Goal: Find specific fact: Find specific fact

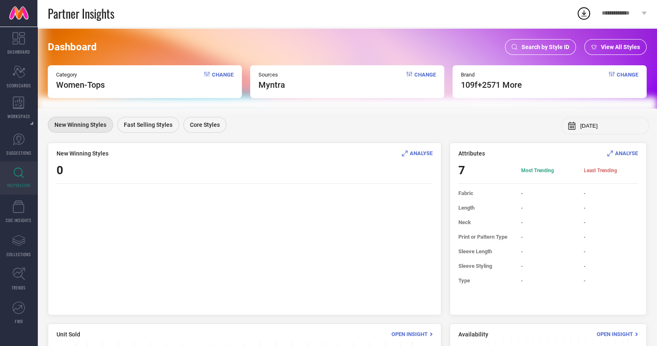
click at [547, 47] on span "Search by Style ID" at bounding box center [545, 47] width 48 height 7
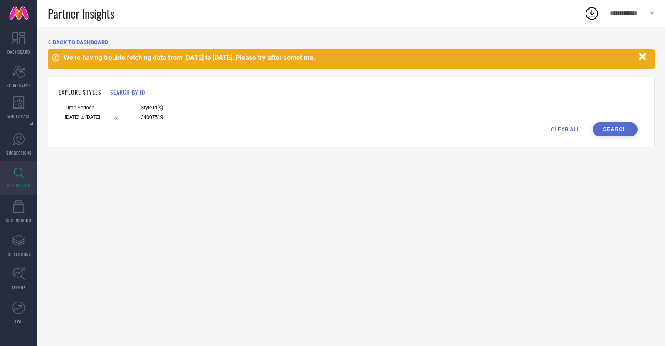
click at [189, 115] on input "34007519" at bounding box center [201, 118] width 120 height 10
paste input "1101798 31101799 31101800 31101801 31101802 31101803 31101804 31101805 31101806…"
type input "31101798 31101799 31101800 31101801 31101802 31101803 31101804 31101805 3110180…"
select select "7"
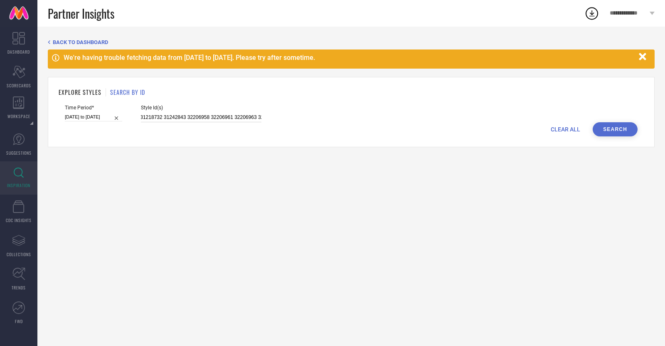
select select "2025"
select select "8"
select select "2025"
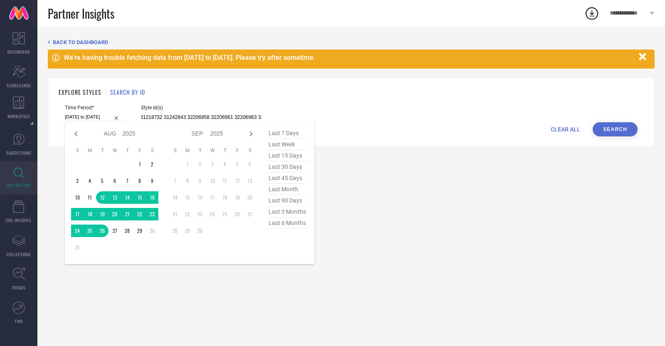
click at [100, 118] on input "[DATE] to [DATE]" at bounding box center [93, 117] width 57 height 9
type input "31101798 31101799 31101800 31101801 31101802 31101803 31101804 31101805 3110180…"
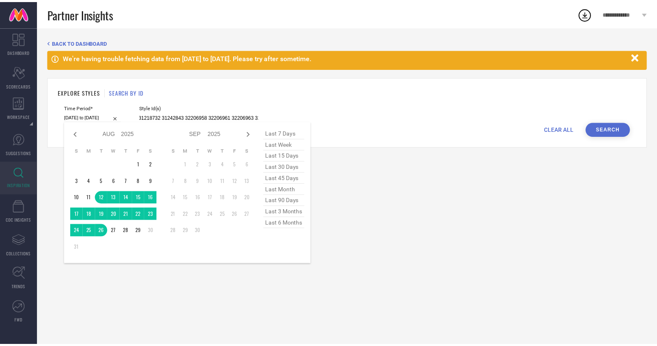
scroll to position [0, 0]
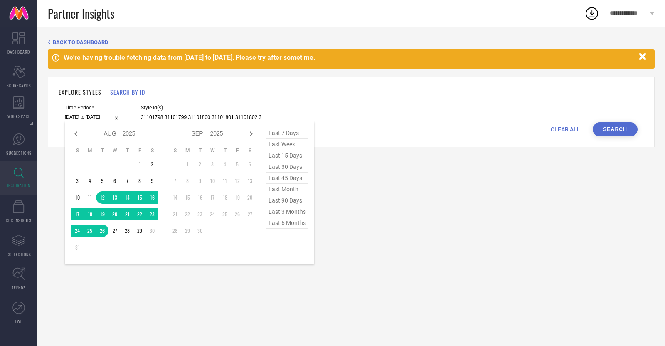
click at [295, 223] on span "last 6 months" at bounding box center [287, 222] width 42 height 11
type input "[DATE] to [DATE]"
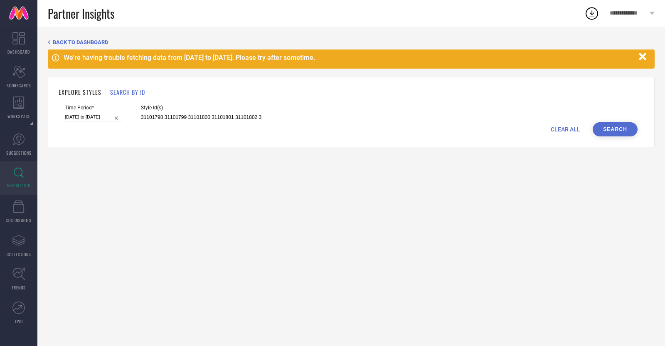
click at [611, 133] on button "Search" at bounding box center [614, 129] width 45 height 14
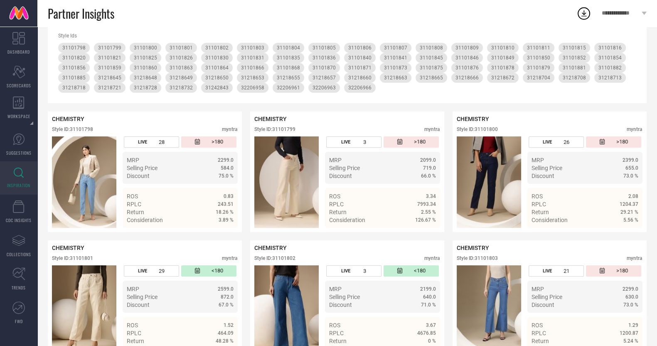
scroll to position [147, 0]
click at [91, 130] on div "Style ID: 31101798" at bounding box center [72, 130] width 41 height 6
copy div "31101798"
